Goal: Transaction & Acquisition: Purchase product/service

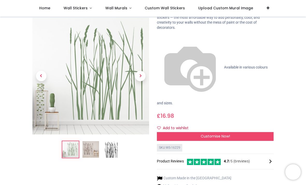
scroll to position [45, 0]
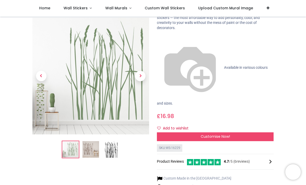
click at [89, 150] on img at bounding box center [90, 149] width 17 height 17
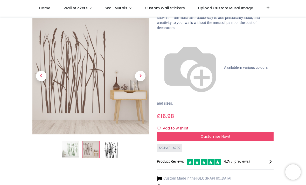
click at [115, 150] on img at bounding box center [111, 149] width 17 height 17
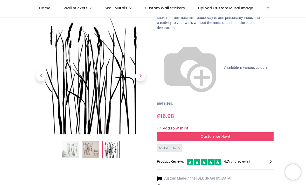
click at [96, 149] on img at bounding box center [90, 149] width 17 height 17
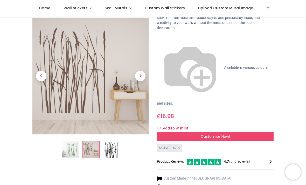
click at [73, 150] on img at bounding box center [70, 149] width 17 height 17
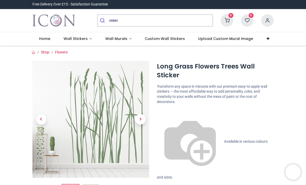
scroll to position [0, 0]
click at [155, 39] on span "Custom Wall Stickers" at bounding box center [165, 38] width 40 height 5
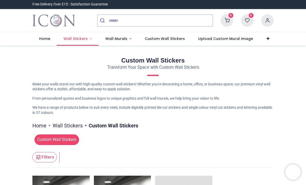
click at [77, 39] on span "Wall Stickers" at bounding box center [76, 38] width 24 height 5
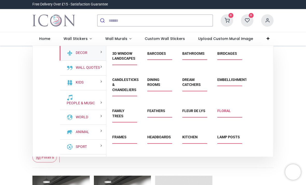
click at [226, 112] on link "Floral" at bounding box center [223, 111] width 13 height 4
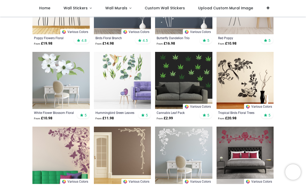
scroll to position [445, 0]
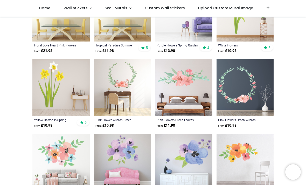
scroll to position [889, 0]
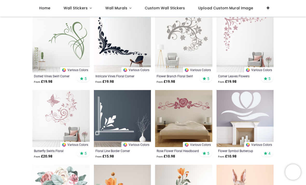
scroll to position [1456, 0]
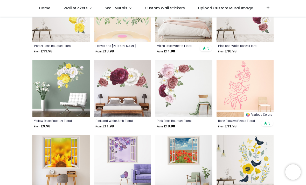
scroll to position [2010, 0]
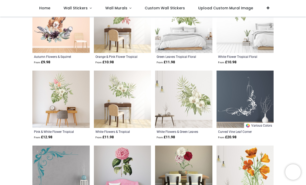
scroll to position [1699, 0]
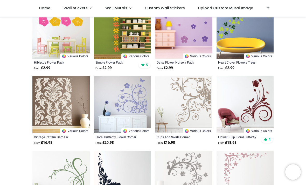
scroll to position [1319, 0]
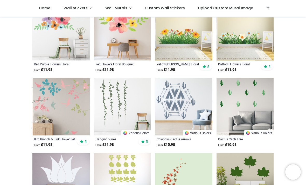
scroll to position [1093, 0]
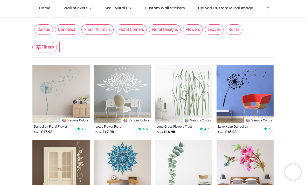
scroll to position [59, 0]
click at [184, 98] on img at bounding box center [183, 93] width 57 height 57
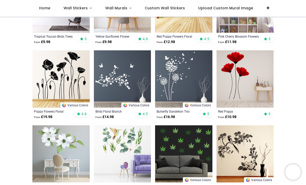
scroll to position [381, 0]
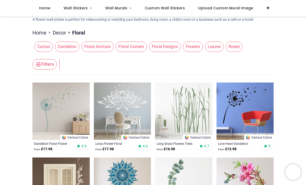
scroll to position [37, 0]
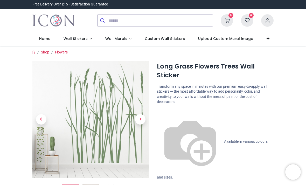
click at [221, 139] on span "Available in various colours and sizes." at bounding box center [212, 159] width 111 height 40
click at [185, 139] on span "Available in various colours and sizes." at bounding box center [212, 159] width 111 height 40
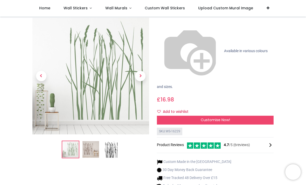
scroll to position [62, 0]
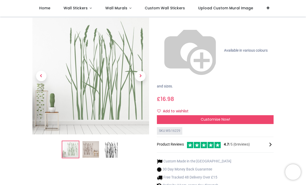
click at [88, 141] on img at bounding box center [90, 149] width 17 height 17
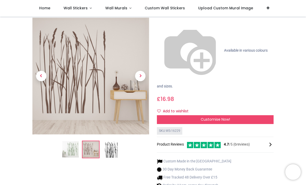
click at [107, 141] on img at bounding box center [111, 149] width 17 height 17
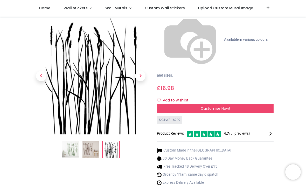
scroll to position [73, 0]
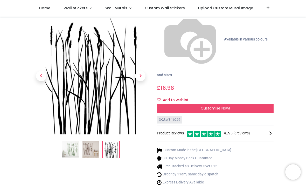
click at [68, 141] on img at bounding box center [70, 149] width 17 height 17
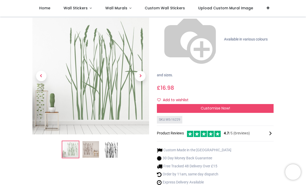
click at [277, 103] on div "Long Grass Flowers Trees Wall Sticker [URL][DOMAIN_NAME] [URL][DOMAIN_NAME] Tra…" at bounding box center [215, 80] width 124 height 242
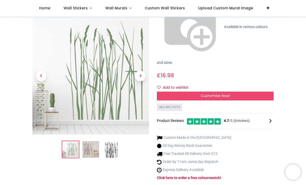
scroll to position [89, 0]
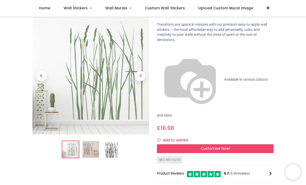
scroll to position [29, 0]
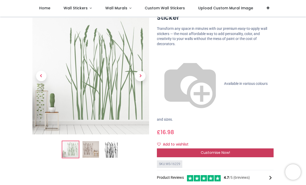
click at [247, 148] on div "Customise Now!" at bounding box center [215, 152] width 117 height 9
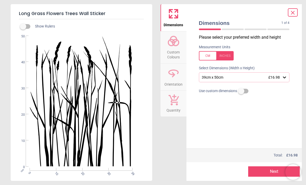
click at [284, 78] on icon at bounding box center [284, 77] width 5 height 5
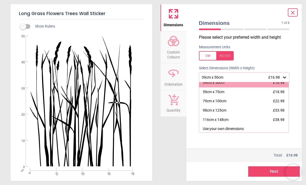
scroll to position [4, 0]
click at [178, 37] on icon at bounding box center [173, 41] width 12 height 12
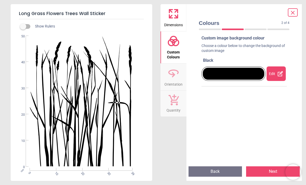
scroll to position [3, 0]
click at [267, 171] on button "Next" at bounding box center [273, 171] width 54 height 10
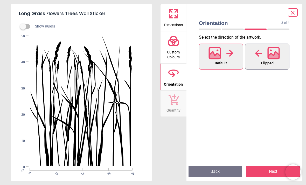
click at [272, 61] on span "Flipped" at bounding box center [267, 63] width 12 height 7
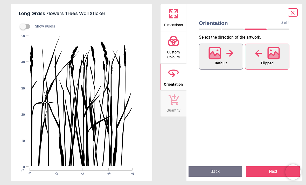
click at [226, 60] on span "Default" at bounding box center [221, 63] width 12 height 7
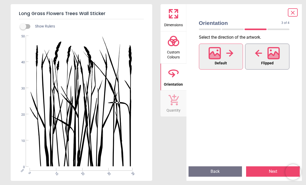
click at [273, 52] on icon at bounding box center [273, 53] width 12 height 12
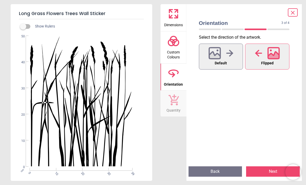
click at [225, 173] on button "Back" at bounding box center [216, 171] width 54 height 10
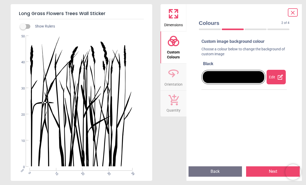
click at [223, 171] on button "Back" at bounding box center [216, 171] width 54 height 10
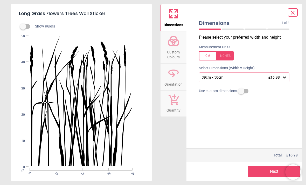
click at [169, 77] on icon at bounding box center [173, 73] width 12 height 12
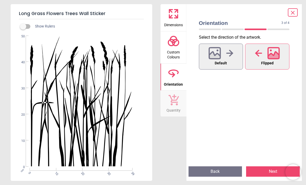
click at [267, 57] on icon at bounding box center [273, 53] width 12 height 12
click at [268, 57] on icon at bounding box center [273, 52] width 11 height 11
click at [276, 58] on icon at bounding box center [273, 56] width 11 height 9
click at [220, 57] on icon at bounding box center [214, 52] width 11 height 11
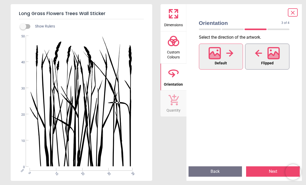
click at [277, 59] on icon at bounding box center [273, 52] width 11 height 11
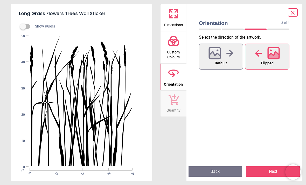
click at [299, 13] on div "Orientation 3 of 4 3 of 5 Select the direction of the artwork . Default Flipped…" at bounding box center [244, 92] width 116 height 177
click at [299, 10] on div "Orientation 3 of 4 3 of 5 Select the direction of the artwork . Default Flipped…" at bounding box center [244, 92] width 116 height 177
click at [296, 9] on span at bounding box center [293, 12] width 6 height 7
